Goal: Check status: Check status

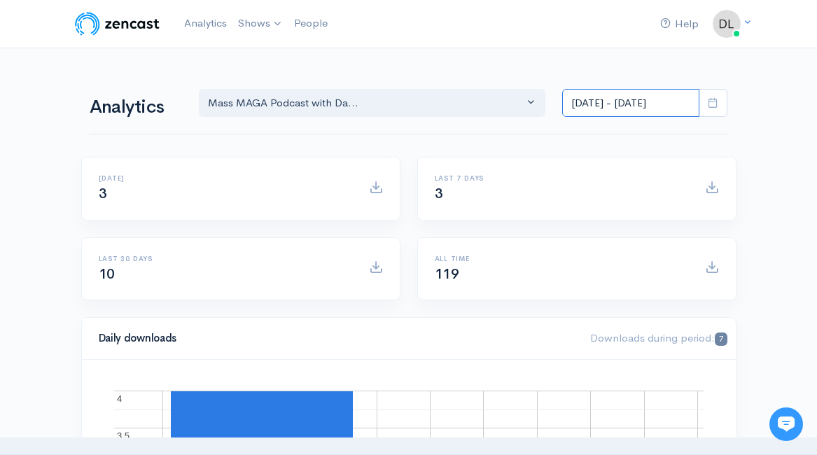
click at [640, 104] on input "[DATE] - [DATE]" at bounding box center [630, 103] width 137 height 29
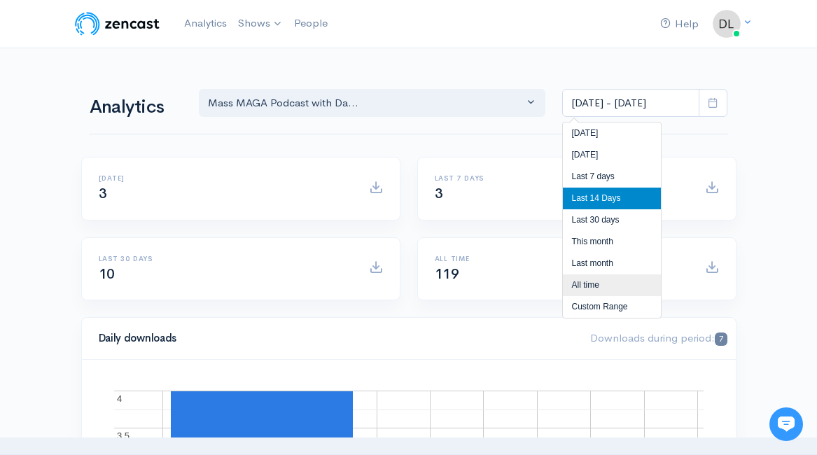
click at [587, 281] on li "All time" at bounding box center [612, 285] width 98 height 22
type input "Feb 19, 2025 - Sep 16, 2025"
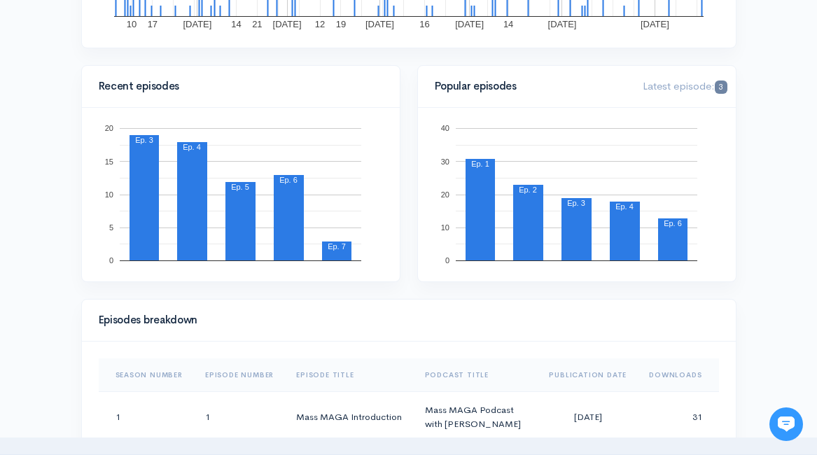
scroll to position [456, 0]
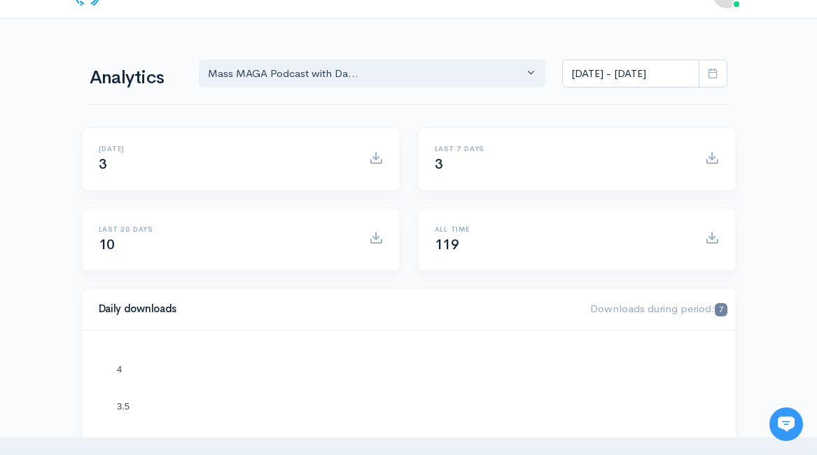
scroll to position [27, 0]
